Goal: Task Accomplishment & Management: Manage account settings

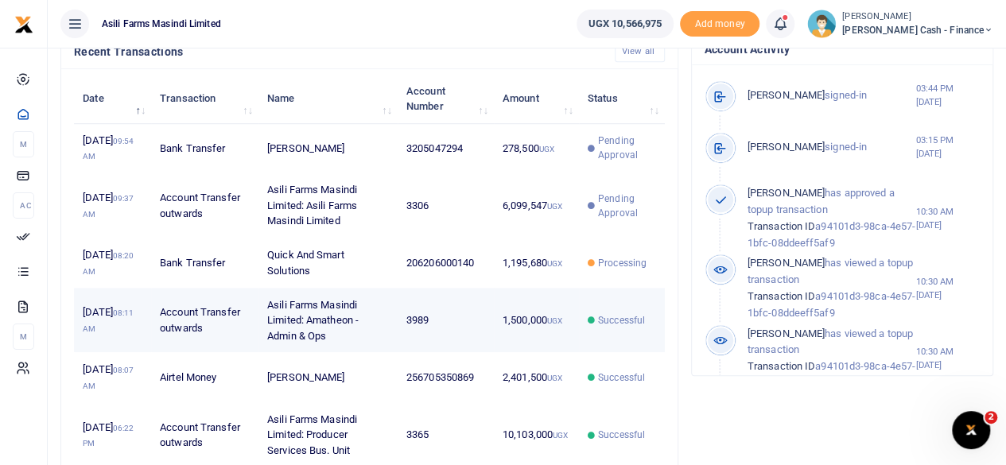
scroll to position [557, 0]
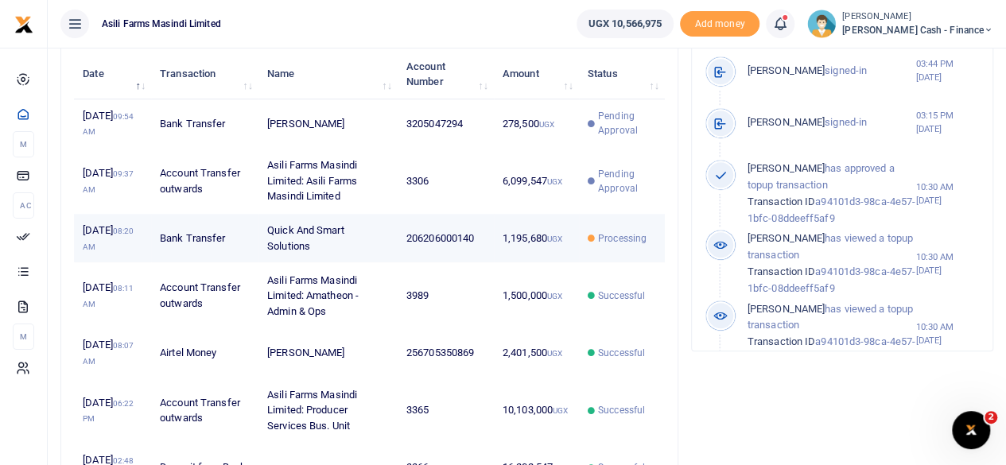
click at [259, 263] on td "Quick And Smart Solutions" at bounding box center [327, 238] width 139 height 49
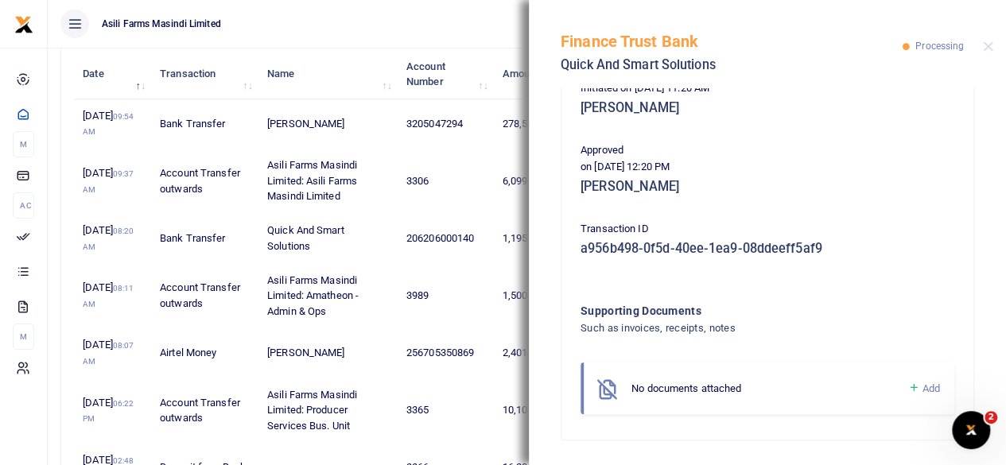
scroll to position [183, 0]
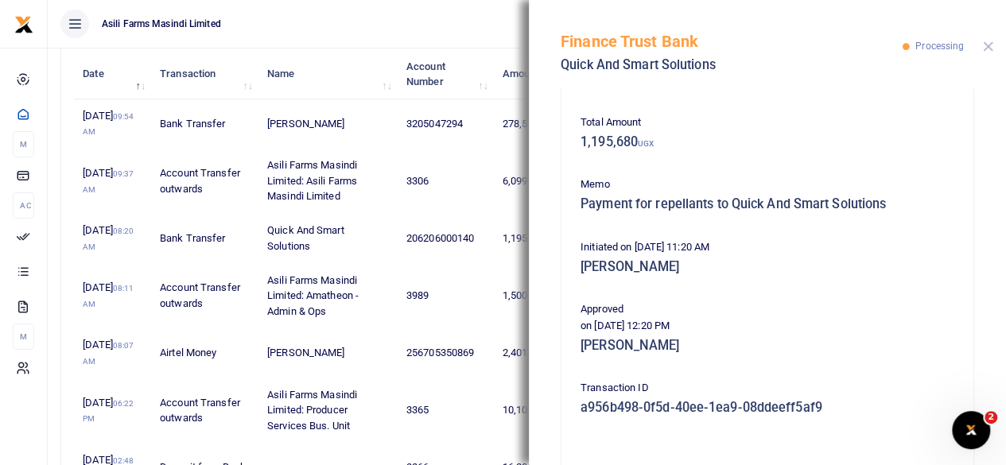
click at [992, 43] on button "Close" at bounding box center [988, 46] width 10 height 10
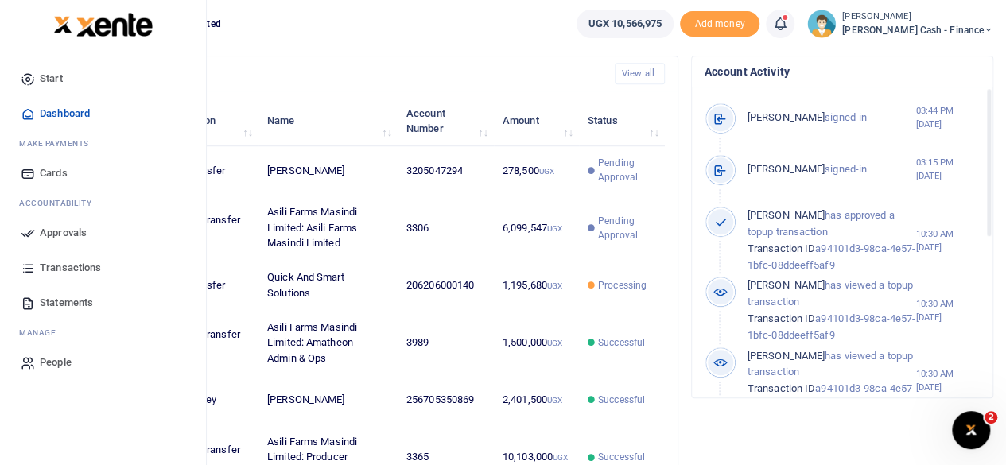
scroll to position [477, 0]
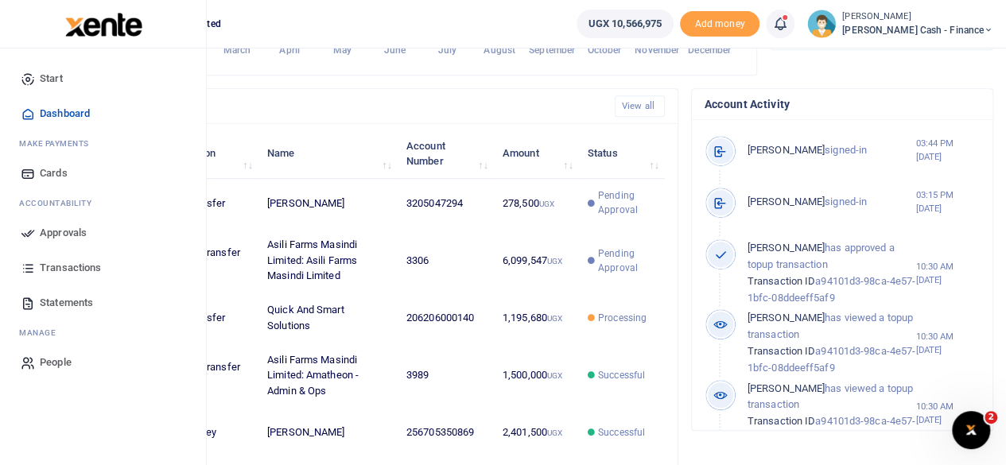
click at [60, 239] on span "Approvals" at bounding box center [63, 233] width 47 height 16
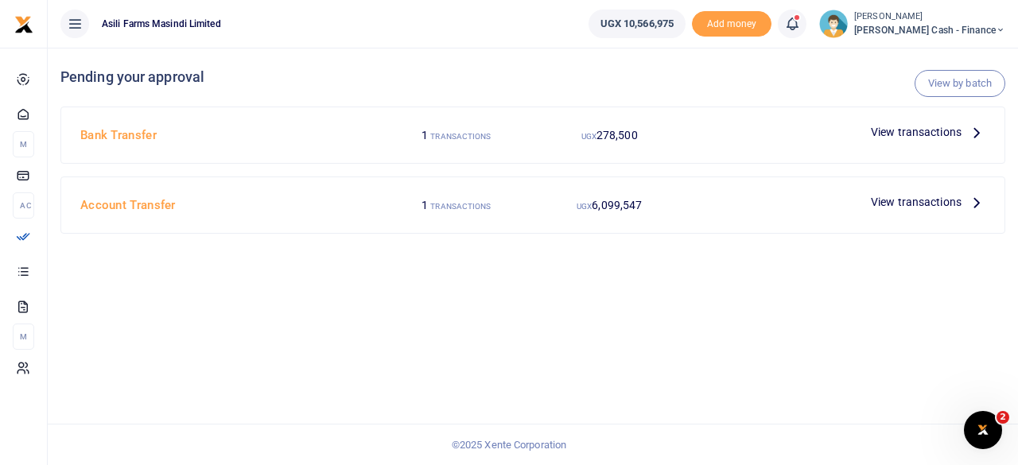
click at [948, 134] on span "View transactions" at bounding box center [916, 131] width 91 height 17
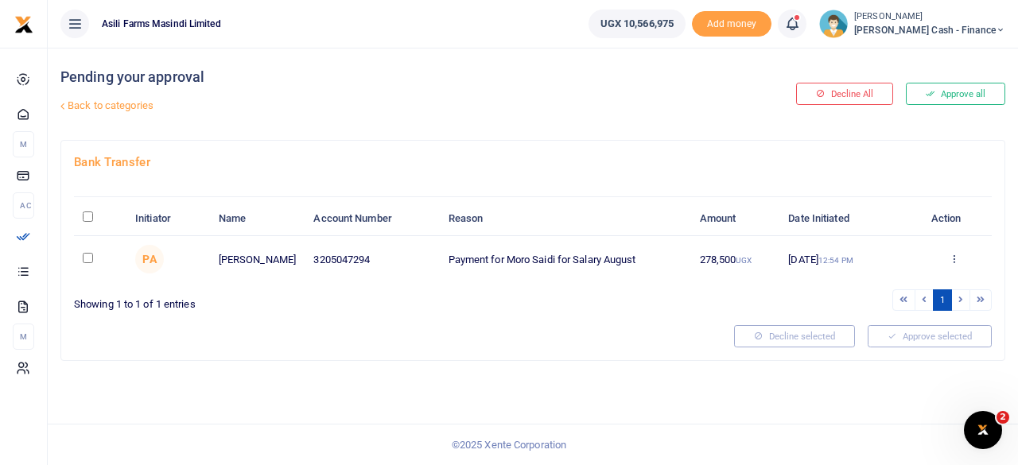
click at [88, 217] on input "\a \a : activate to sort column descending" at bounding box center [88, 217] width 10 height 10
checkbox input "true"
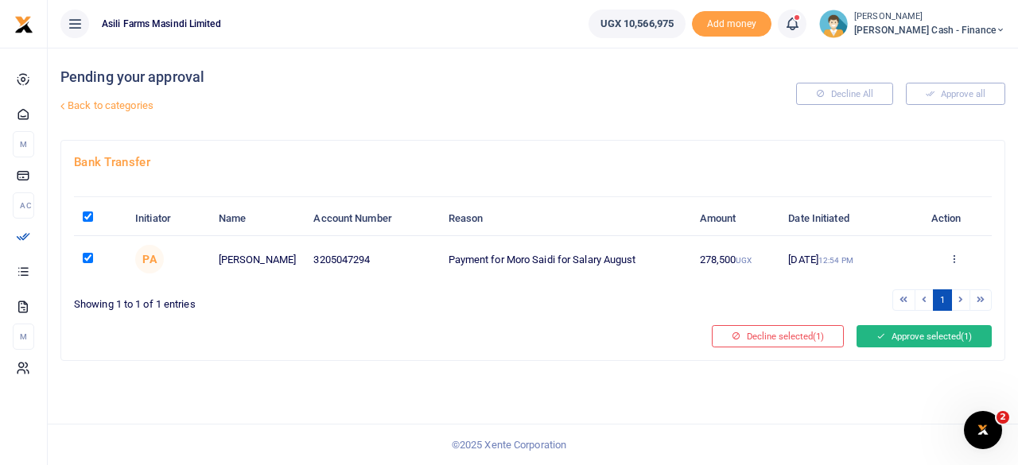
click at [923, 328] on button "Approve selected (1)" at bounding box center [924, 336] width 135 height 22
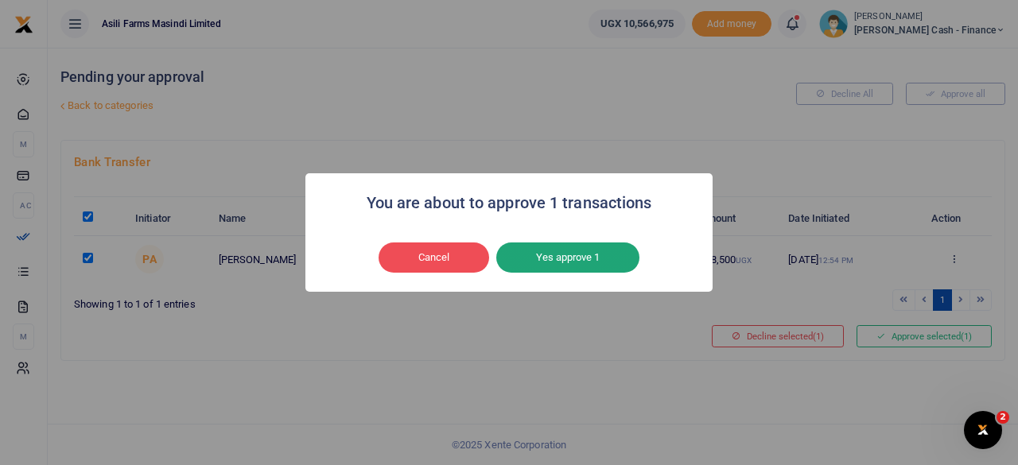
click at [585, 244] on button "Yes approve 1" at bounding box center [567, 258] width 143 height 30
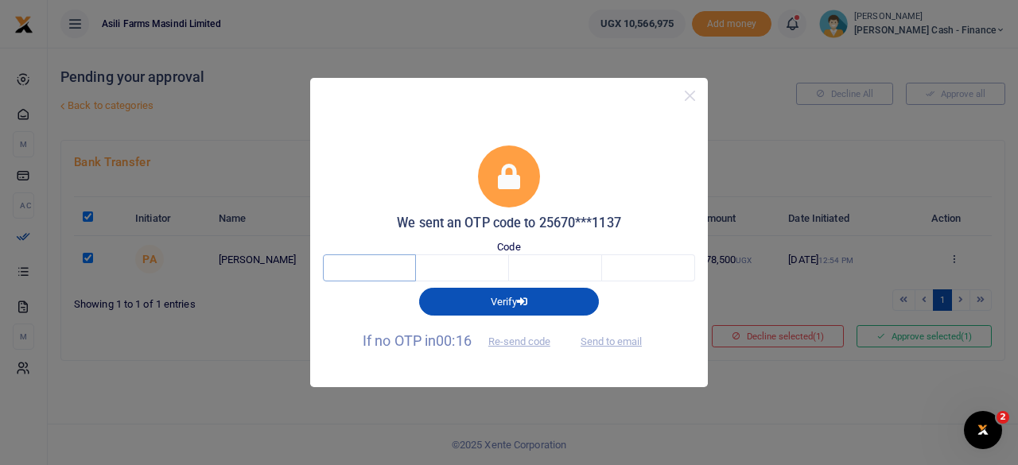
click at [368, 265] on input "text" at bounding box center [369, 267] width 93 height 27
type input "1"
type input "9"
type input "4"
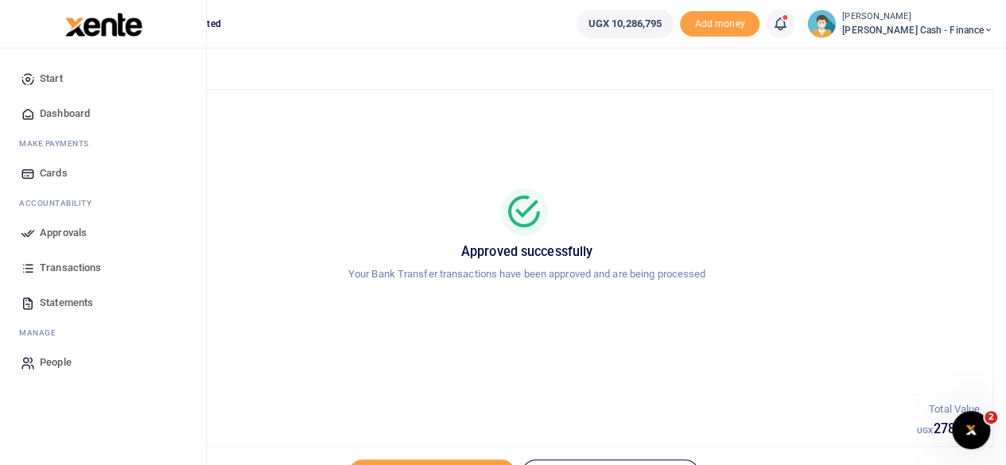
click at [54, 231] on span "Approvals" at bounding box center [63, 233] width 47 height 16
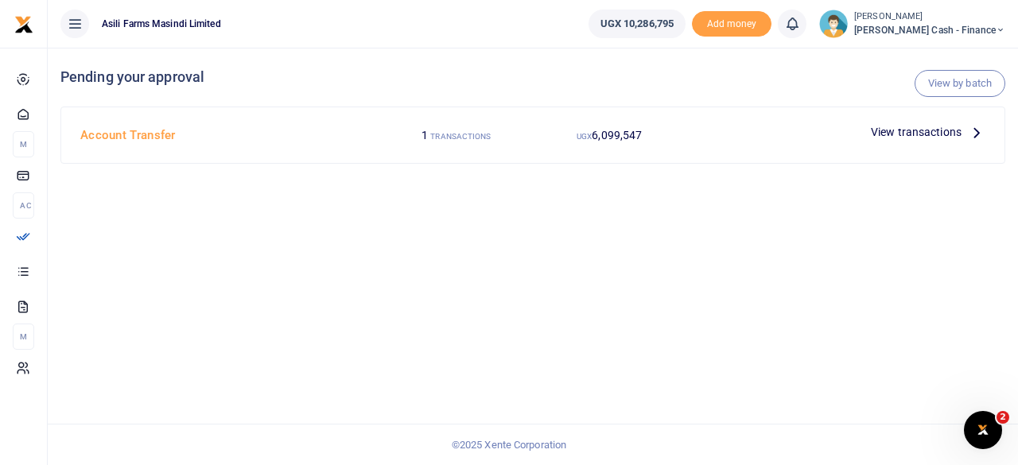
click at [969, 132] on icon at bounding box center [976, 131] width 17 height 17
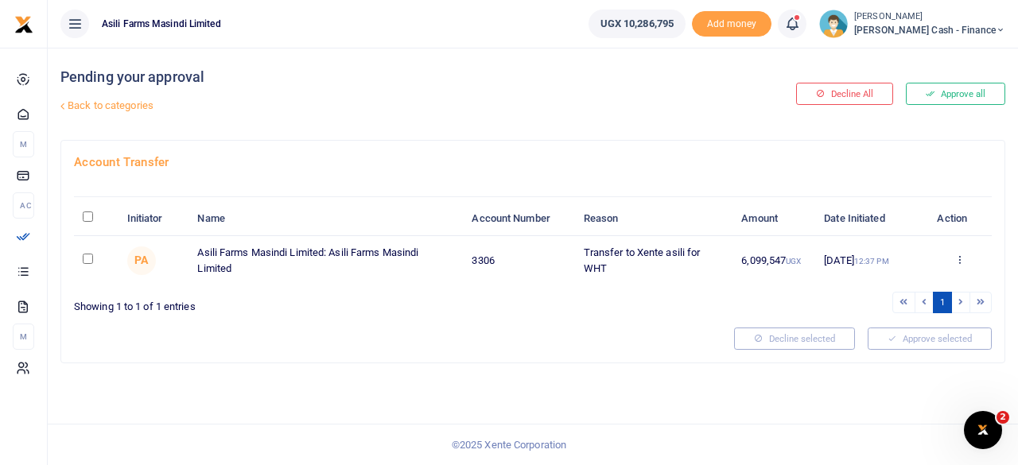
click at [87, 222] on input "\a \a : activate to sort column descending" at bounding box center [88, 217] width 10 height 10
checkbox input "true"
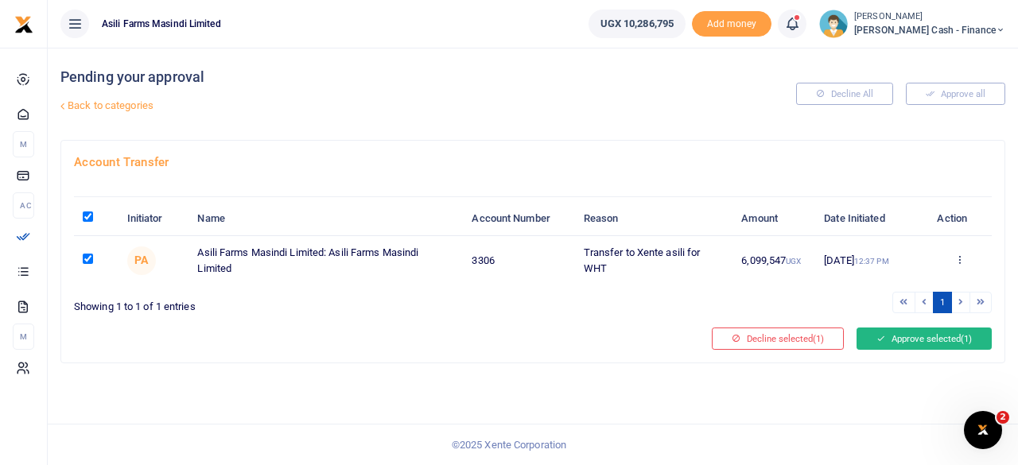
click at [919, 350] on button "Approve selected (1)" at bounding box center [924, 339] width 135 height 22
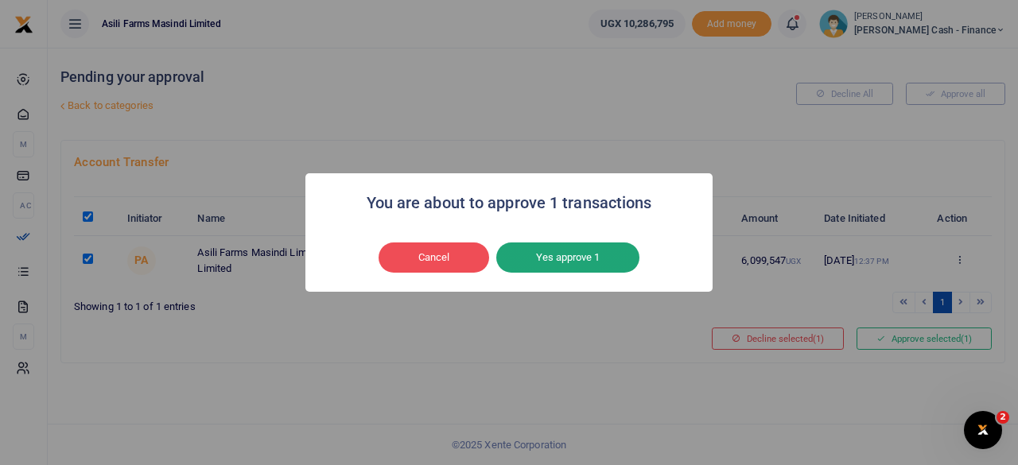
click at [566, 252] on button "Yes approve 1" at bounding box center [567, 258] width 143 height 30
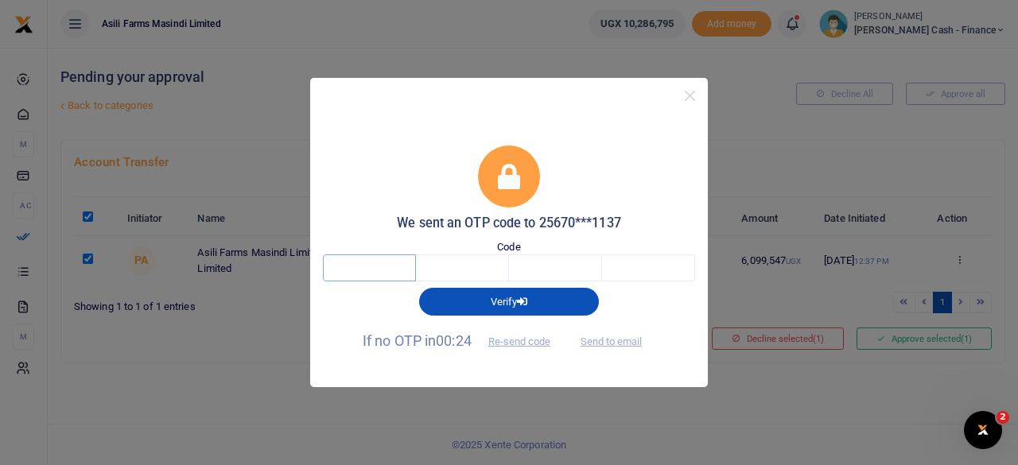
click at [374, 266] on input "text" at bounding box center [369, 267] width 93 height 27
type input "4"
type input "8"
type input "3"
type input "8"
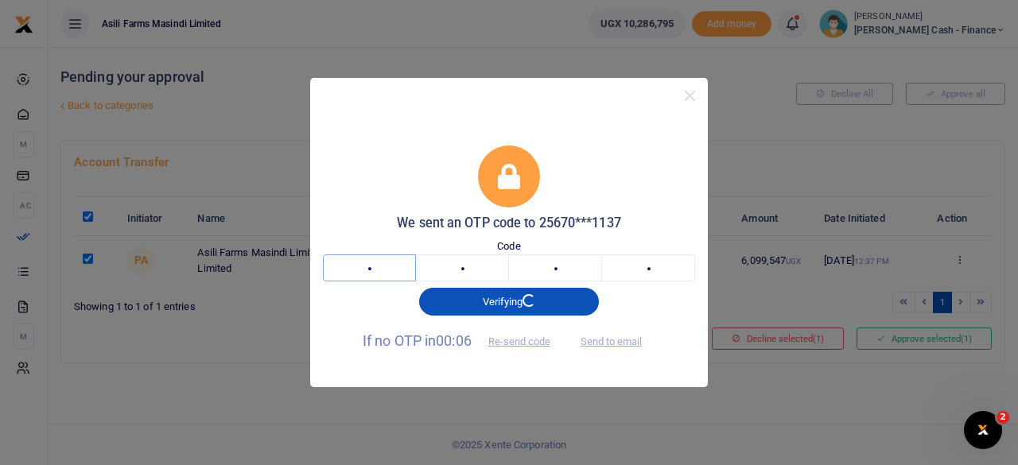
click at [401, 273] on input "4" at bounding box center [369, 267] width 93 height 27
click at [656, 262] on input "8" at bounding box center [648, 267] width 93 height 27
type input "4"
type input "8"
type input "6"
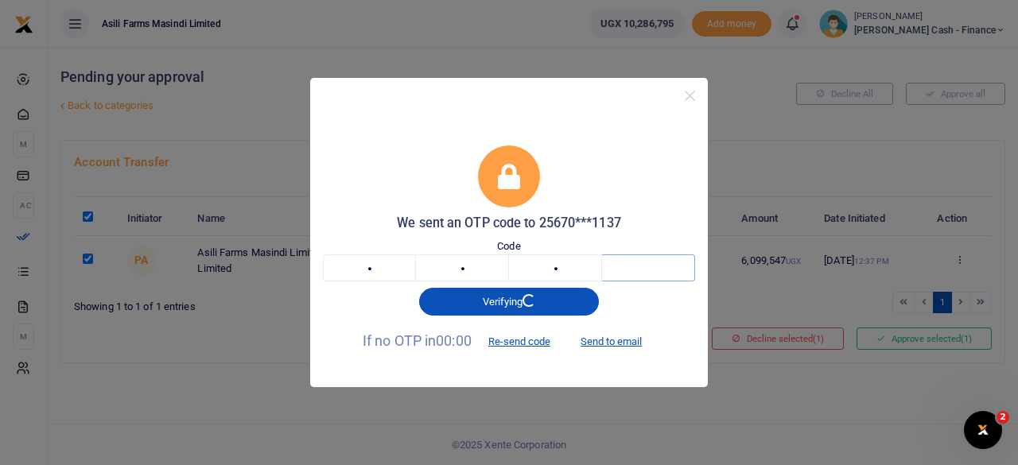
type input "3"
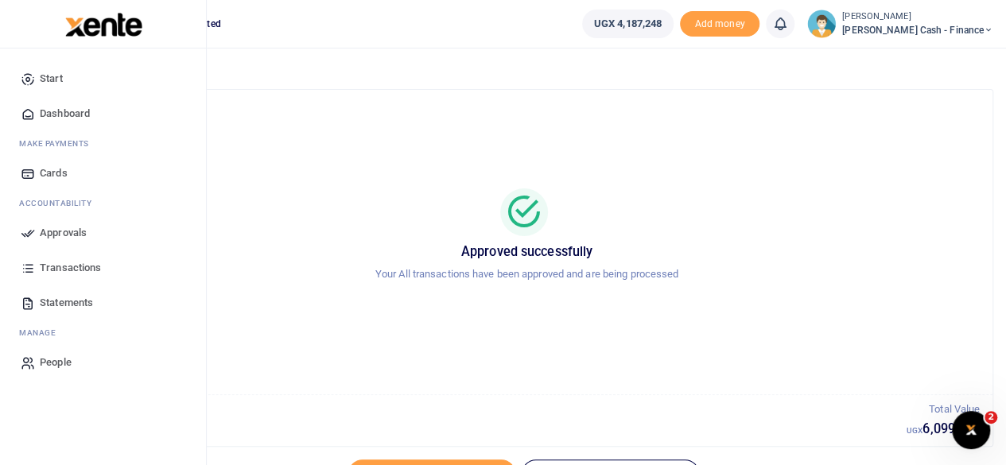
click at [66, 238] on span "Approvals" at bounding box center [63, 233] width 47 height 16
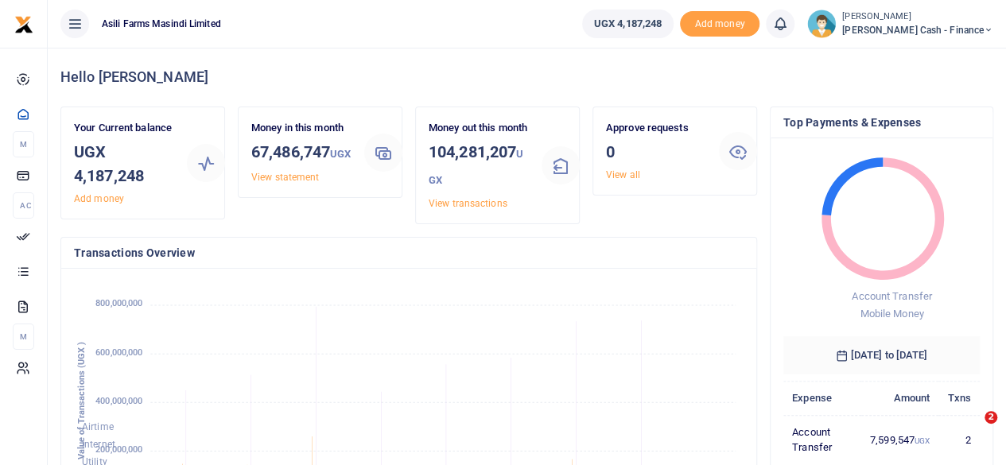
click at [988, 29] on icon at bounding box center [989, 30] width 10 height 11
click at [911, 139] on link "Logout" at bounding box center [880, 145] width 126 height 22
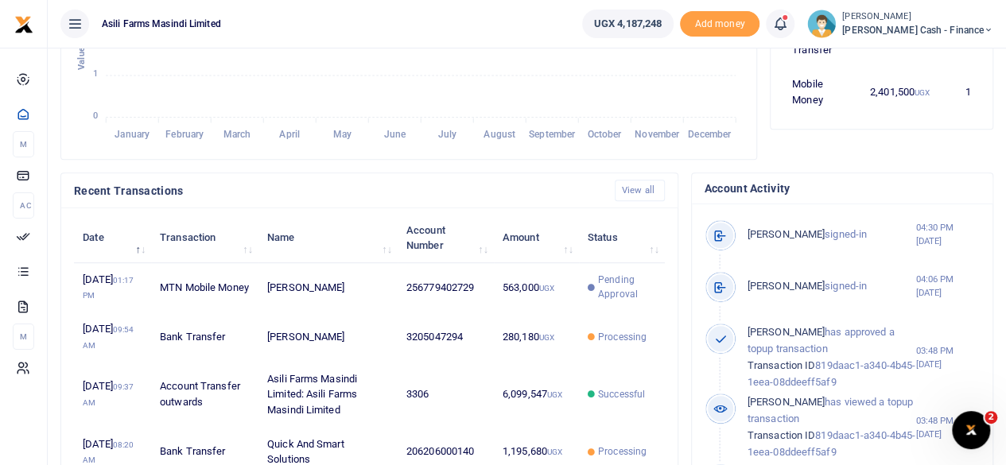
scroll to position [13, 13]
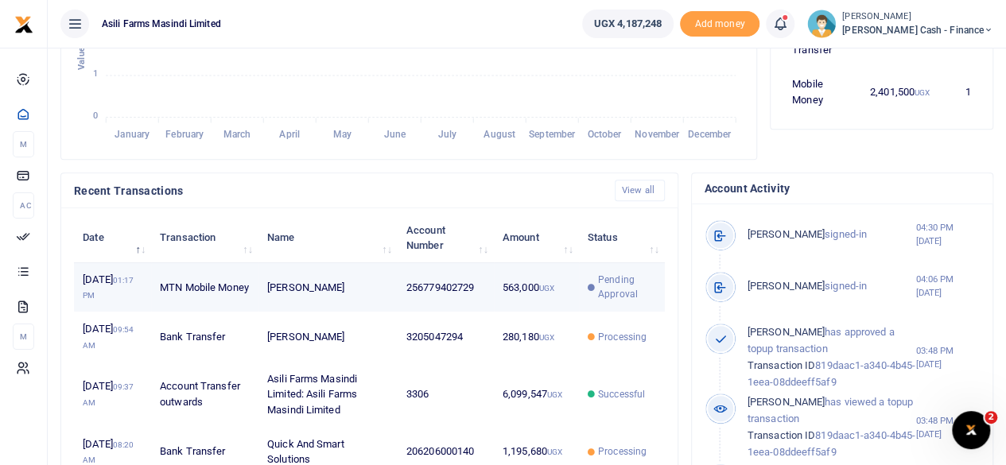
click at [416, 291] on td "256779402729" at bounding box center [446, 287] width 96 height 49
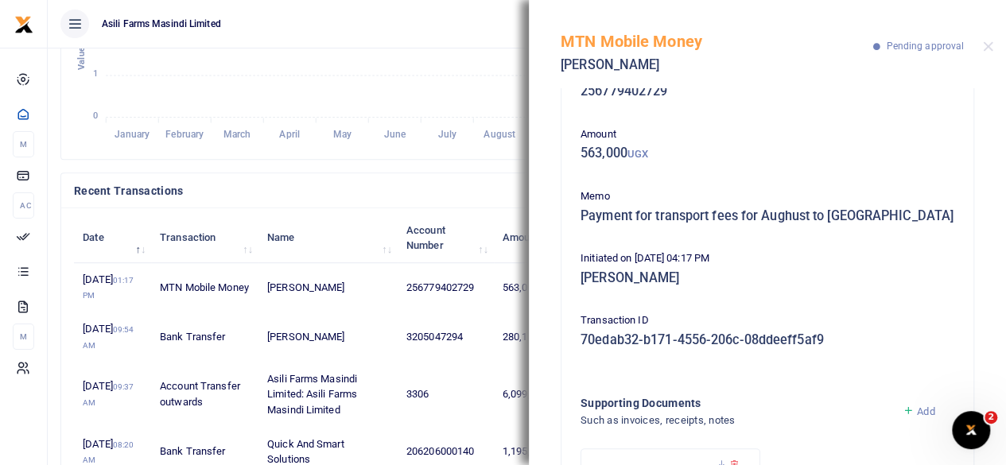
scroll to position [206, 0]
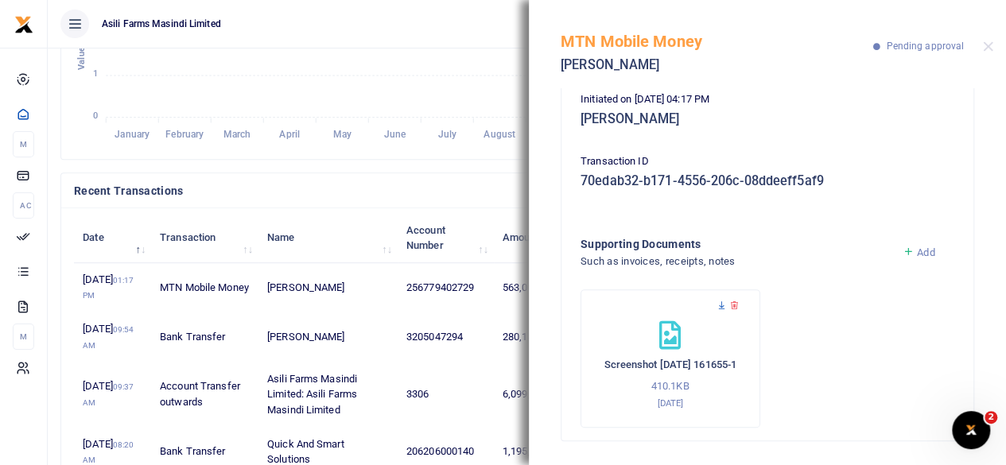
click at [721, 306] on icon at bounding box center [722, 306] width 10 height 10
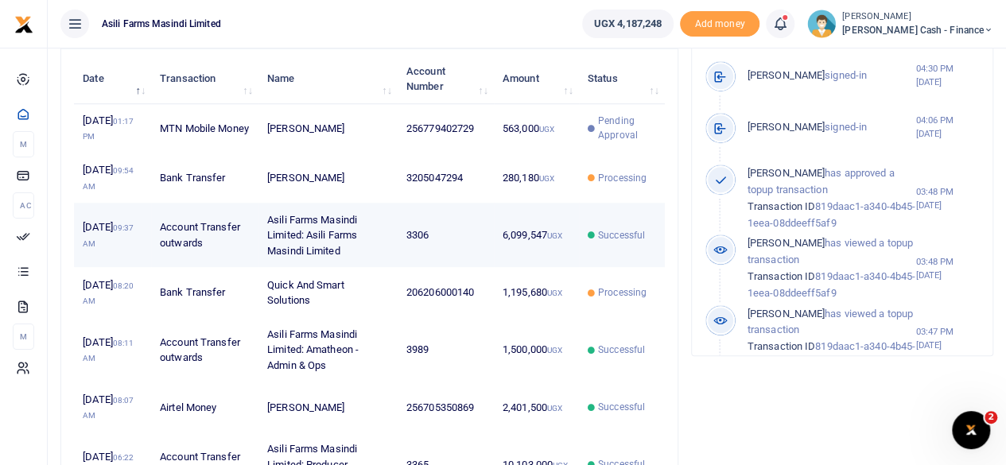
scroll to position [477, 0]
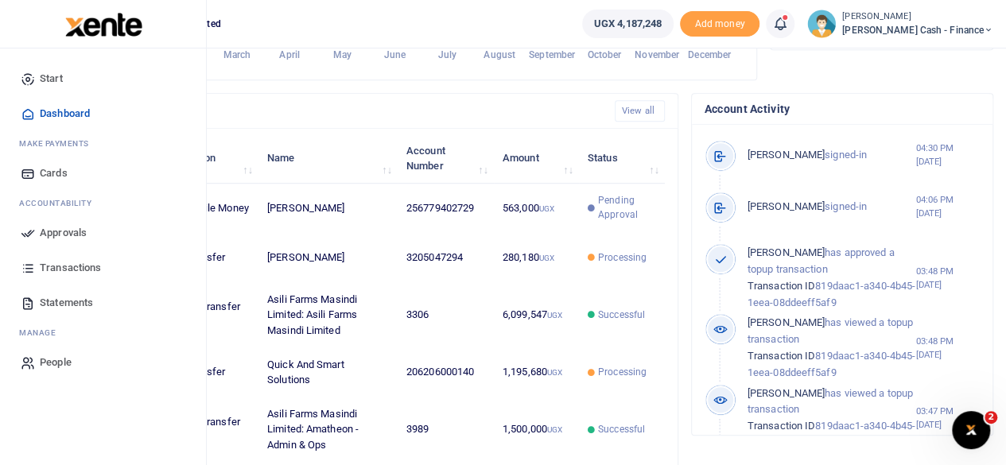
click at [41, 231] on span "Approvals" at bounding box center [63, 233] width 47 height 16
click at [65, 236] on span "Approvals" at bounding box center [63, 233] width 47 height 16
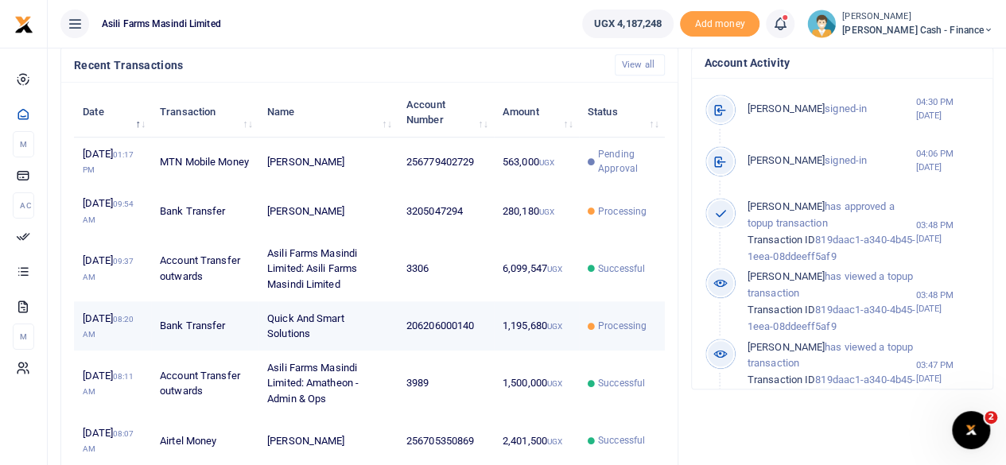
scroll to position [557, 0]
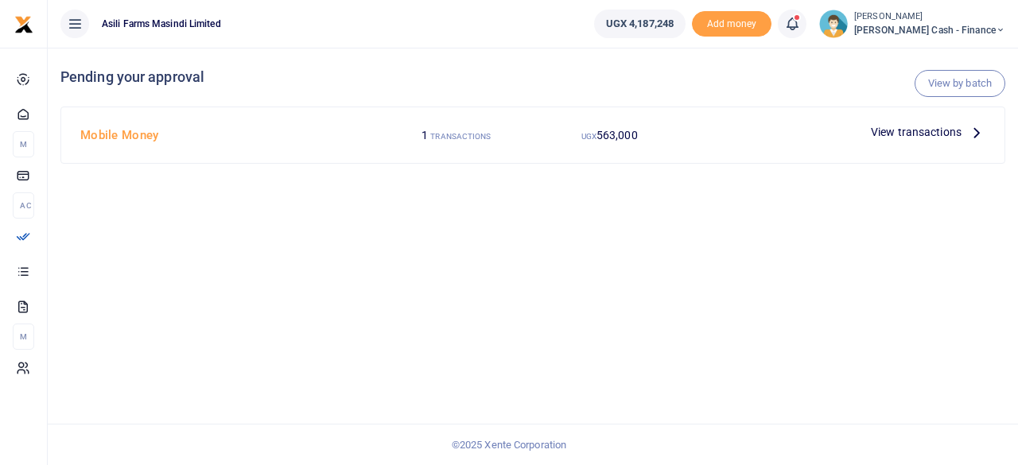
click at [972, 132] on icon at bounding box center [976, 131] width 17 height 17
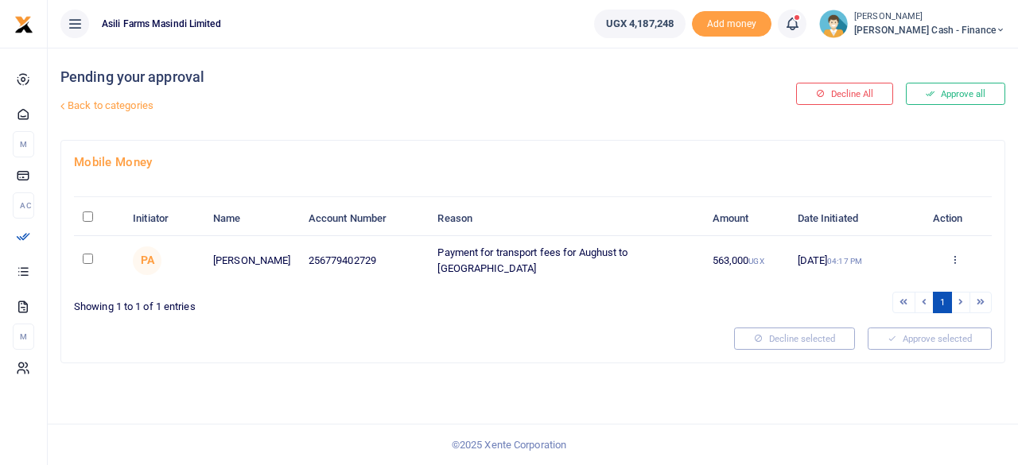
click at [92, 216] on input "\a \a : activate to sort column descending" at bounding box center [88, 217] width 10 height 10
checkbox input "true"
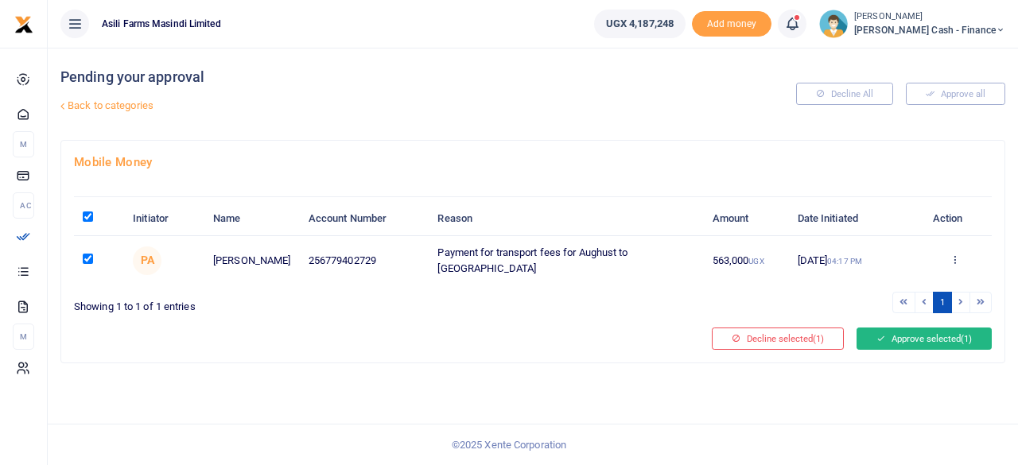
click at [920, 338] on button "Approve selected (1)" at bounding box center [924, 339] width 135 height 22
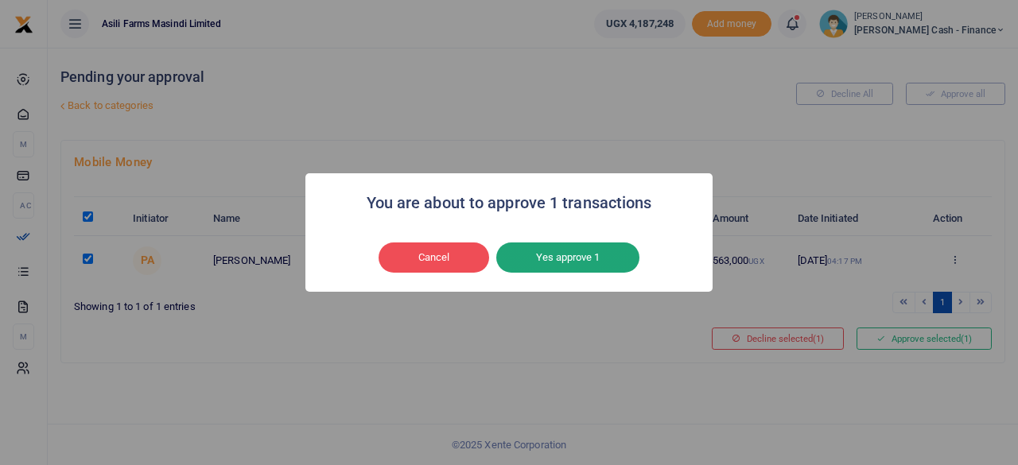
click at [558, 258] on button "Yes approve 1" at bounding box center [567, 258] width 143 height 30
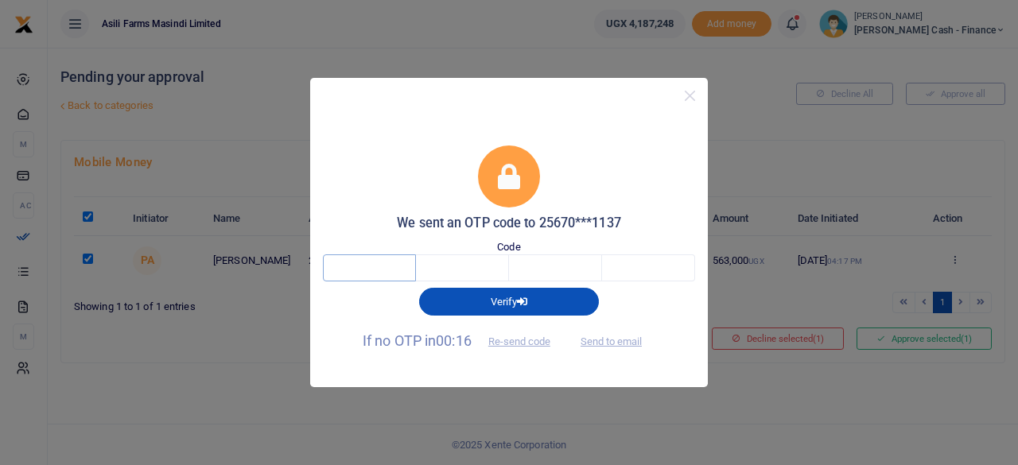
click at [393, 265] on input "text" at bounding box center [369, 267] width 93 height 27
type input "4"
type input "2"
type input "4"
type input "3"
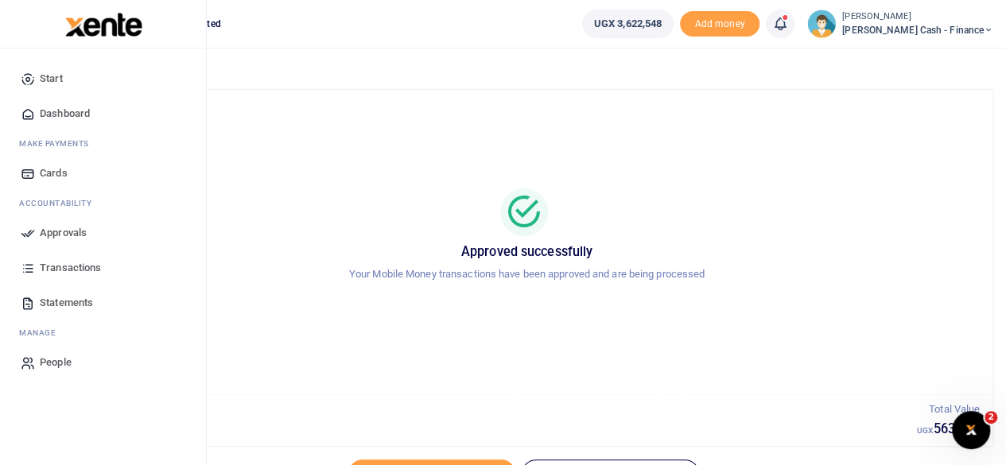
click at [52, 233] on span "Approvals" at bounding box center [63, 233] width 47 height 16
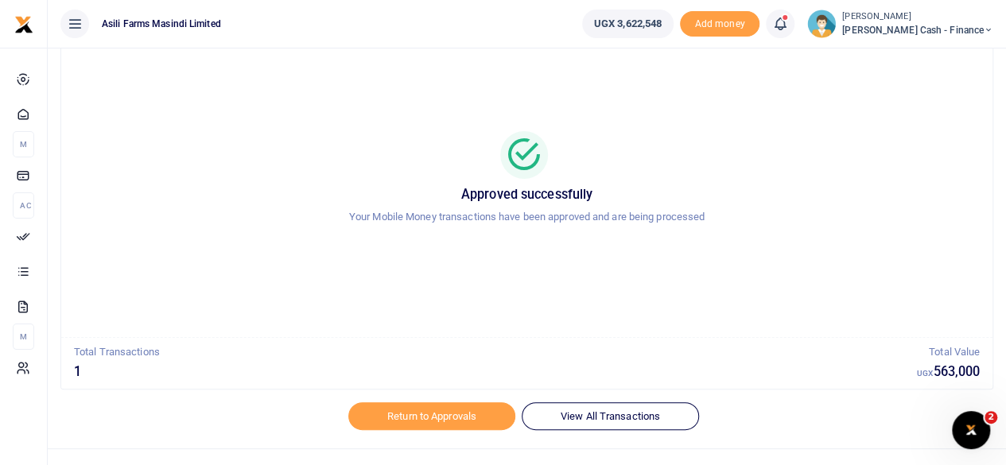
scroll to position [81, 0]
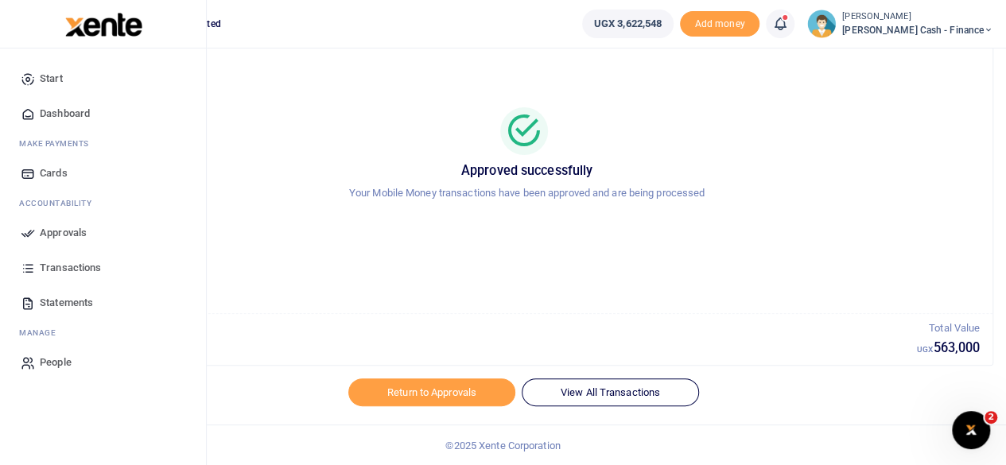
click at [64, 228] on span "Approvals" at bounding box center [63, 233] width 47 height 16
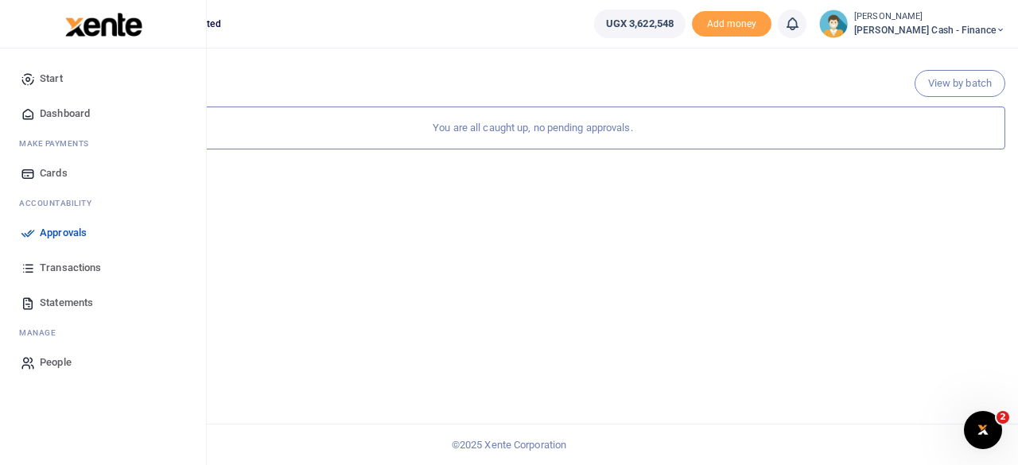
click at [65, 233] on span "Approvals" at bounding box center [63, 233] width 47 height 16
click at [57, 268] on span "Transactions" at bounding box center [70, 268] width 61 height 16
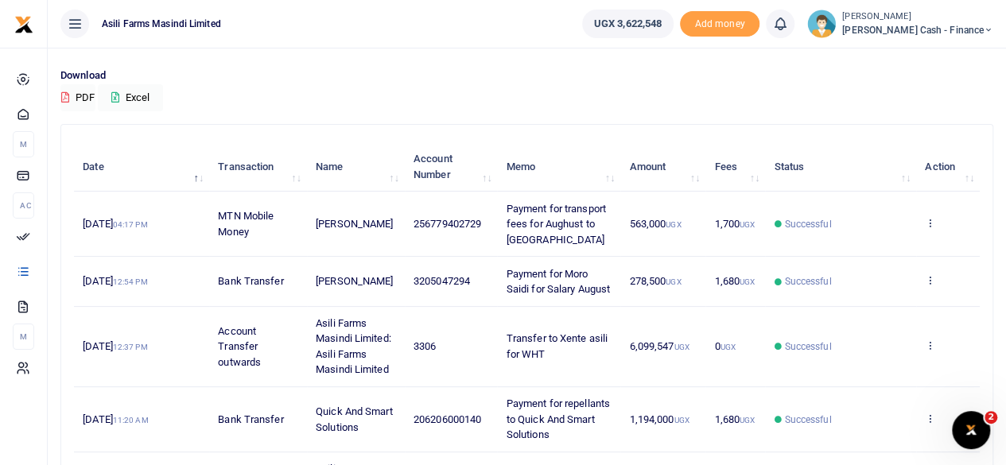
scroll to position [159, 0]
